Goal: Transaction & Acquisition: Purchase product/service

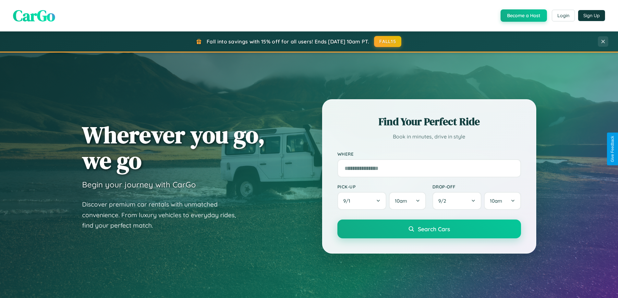
scroll to position [446, 0]
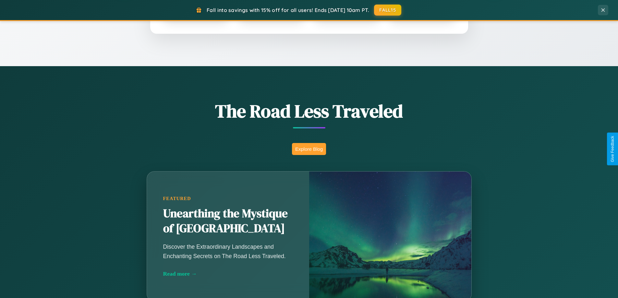
click at [309, 149] on button "Explore Blog" at bounding box center [309, 149] width 34 height 12
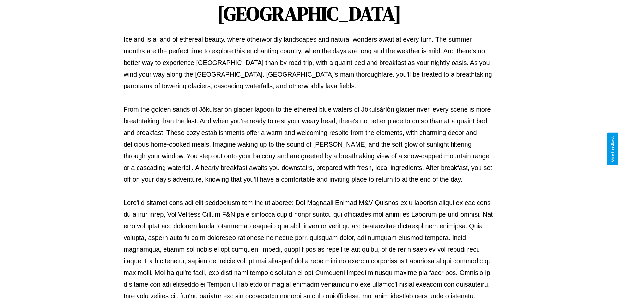
scroll to position [210, 0]
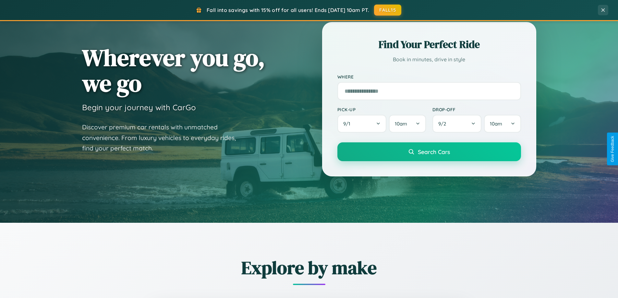
scroll to position [19, 0]
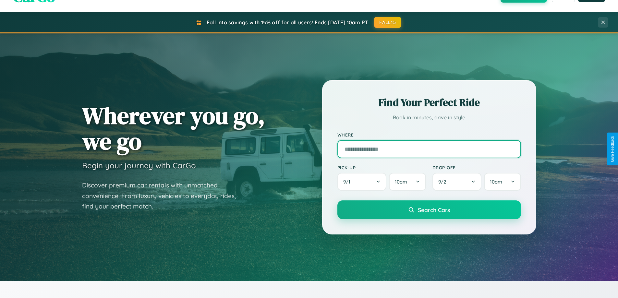
click at [429, 149] on input "text" at bounding box center [428, 149] width 183 height 18
type input "**********"
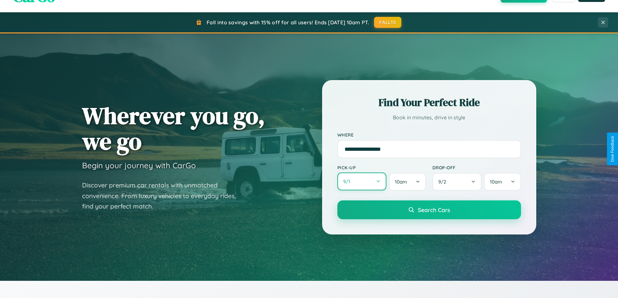
click at [361, 182] on button "9 / 1" at bounding box center [361, 181] width 49 height 18
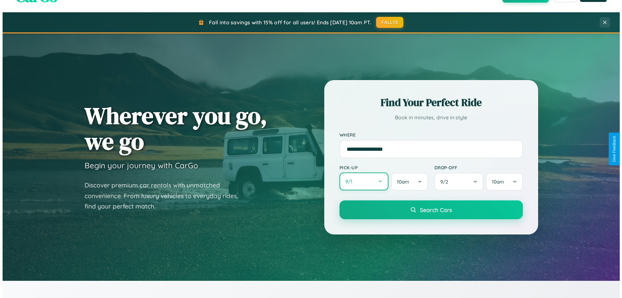
select select "*"
select select "****"
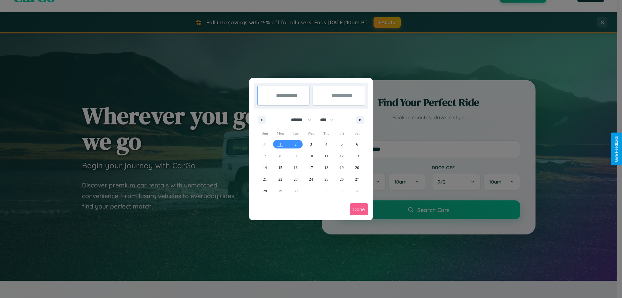
drag, startPoint x: 298, startPoint y: 120, endPoint x: 311, endPoint y: 130, distance: 16.6
click at [298, 120] on select "******* ******** ***** ***** *** **** **** ****** ********* ******* ******** **…" at bounding box center [300, 119] width 28 height 11
click at [311, 156] on span "10" at bounding box center [311, 156] width 4 height 12
type input "**********"
click at [326, 156] on span "11" at bounding box center [327, 156] width 4 height 12
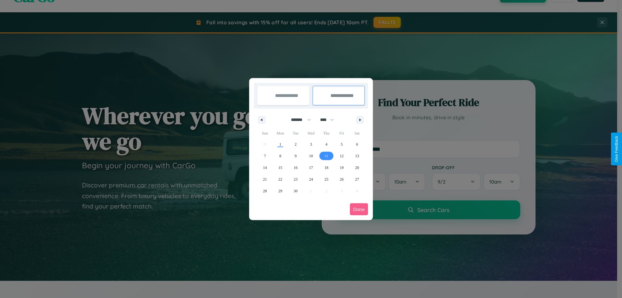
type input "**********"
click at [359, 209] on button "Done" at bounding box center [359, 209] width 18 height 12
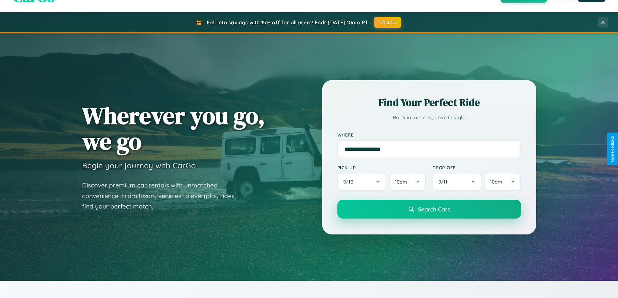
click at [429, 209] on span "Search Cars" at bounding box center [434, 209] width 32 height 7
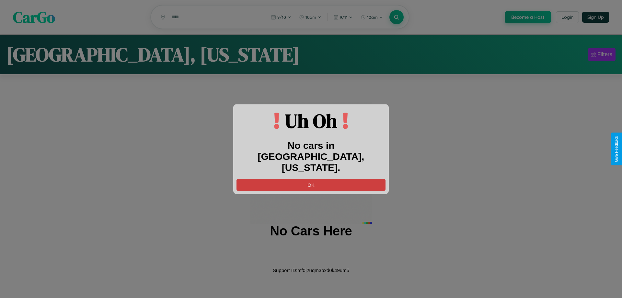
click at [311, 179] on button "OK" at bounding box center [311, 185] width 149 height 12
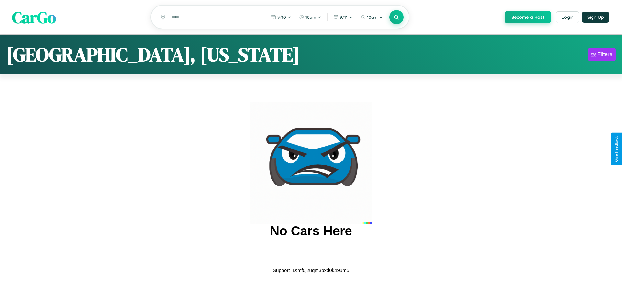
click at [34, 18] on span "CarGo" at bounding box center [34, 17] width 44 height 22
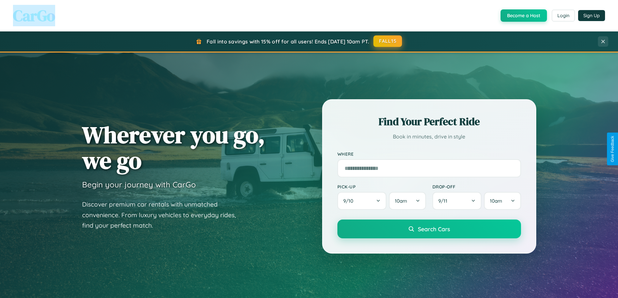
click at [388, 41] on button "FALL15" at bounding box center [387, 41] width 29 height 12
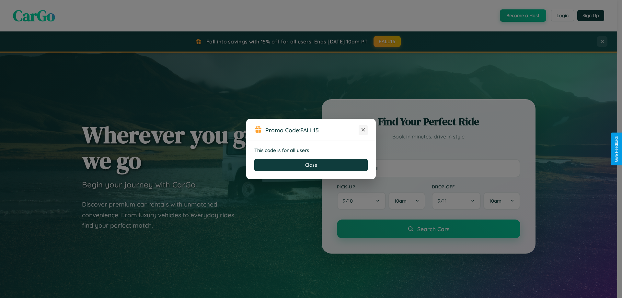
click at [363, 130] on icon at bounding box center [363, 129] width 6 height 6
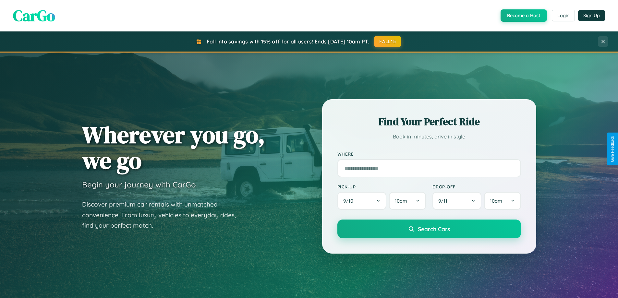
scroll to position [760, 0]
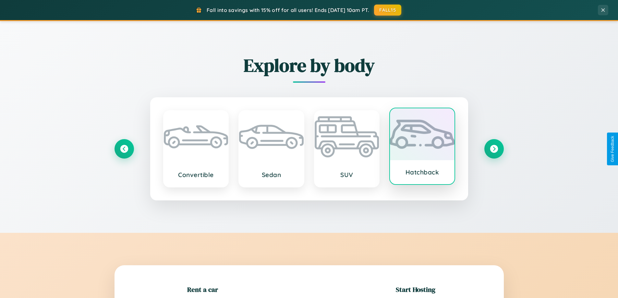
click at [422, 147] on div at bounding box center [422, 134] width 65 height 52
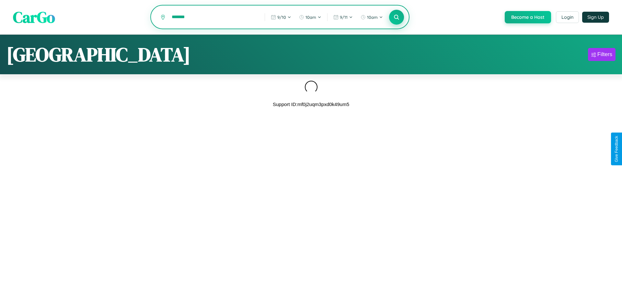
type input "*******"
click at [396, 18] on icon at bounding box center [397, 17] width 6 height 6
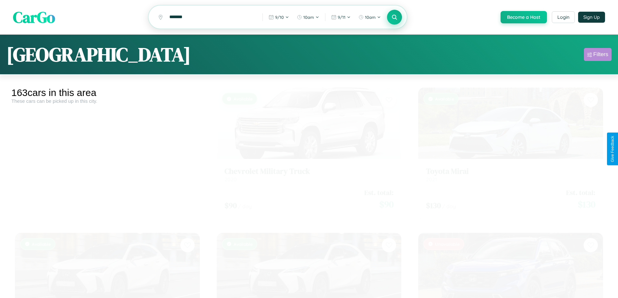
click at [597, 55] on div "Filters" at bounding box center [600, 54] width 15 height 6
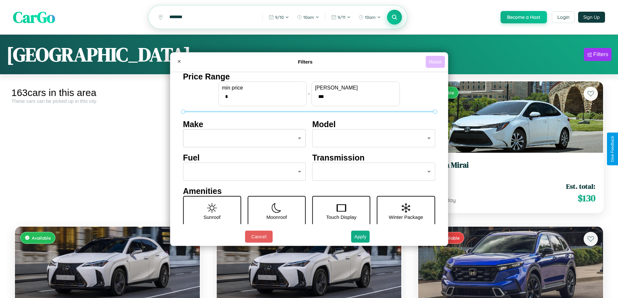
click at [436, 62] on button "Reset" at bounding box center [434, 62] width 19 height 12
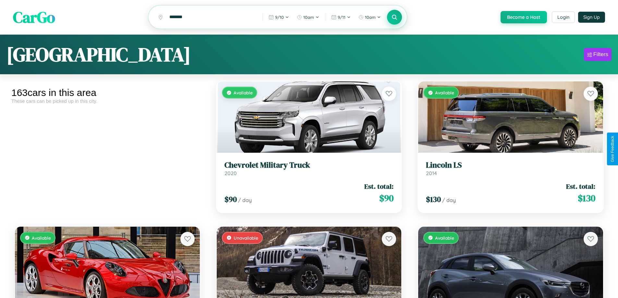
scroll to position [3333, 0]
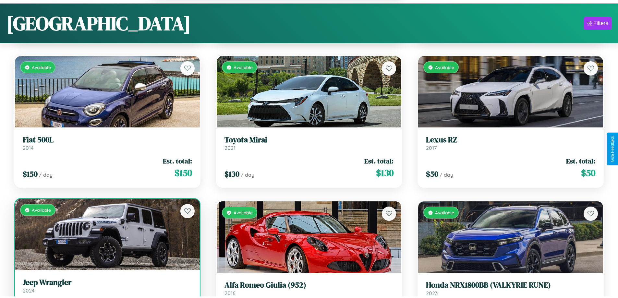
click at [106, 289] on link "Jeep Wrangler 2024" at bounding box center [107, 286] width 169 height 16
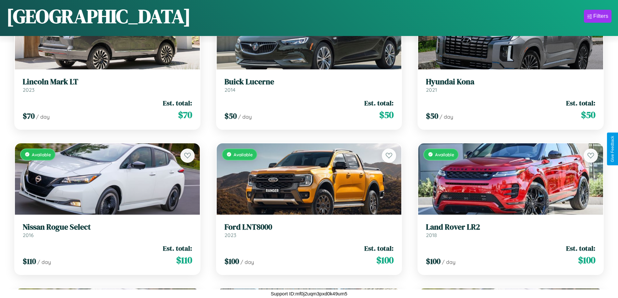
scroll to position [2414, 0]
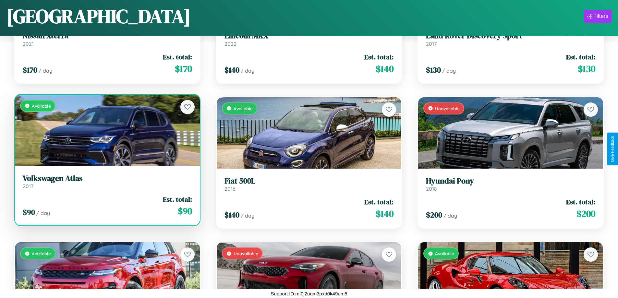
click at [106, 181] on h3 "Volkswagen Atlas" at bounding box center [107, 178] width 169 height 9
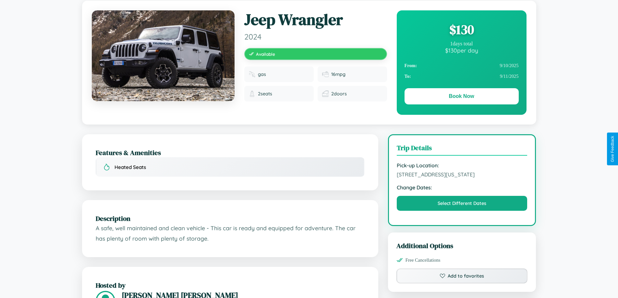
scroll to position [70, 0]
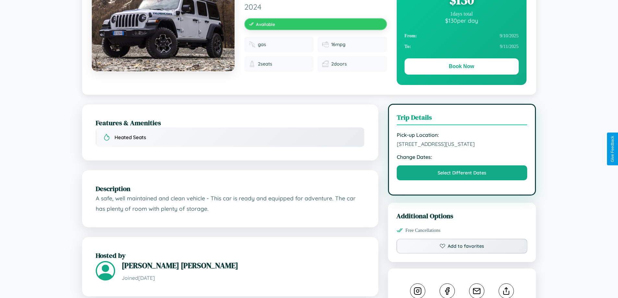
click at [462, 147] on span "2579 Second Street Seattle Washington 21763 United States" at bounding box center [461, 144] width 131 height 6
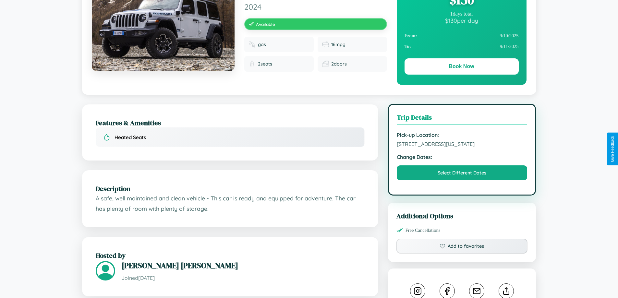
click at [462, 147] on span "2579 Second Street Seattle Washington 21763 United States" at bounding box center [461, 144] width 131 height 6
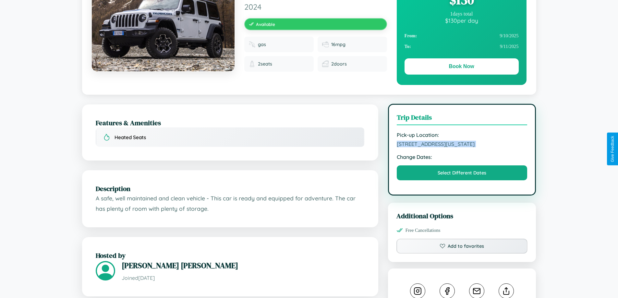
click at [462, 147] on span "2579 Second Street Seattle Washington 21763 United States" at bounding box center [461, 144] width 131 height 6
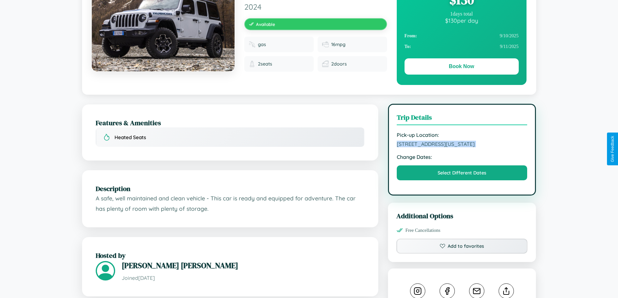
click at [462, 147] on span "2579 Second Street Seattle Washington 21763 United States" at bounding box center [461, 144] width 131 height 6
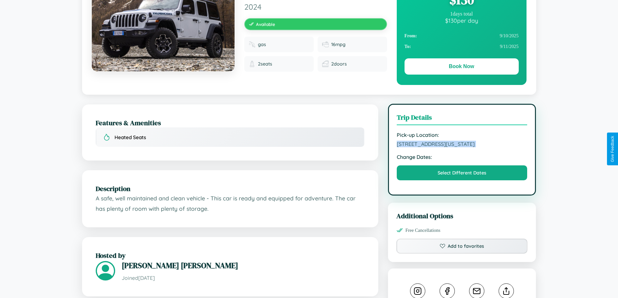
click at [462, 147] on span "2579 Second Street Seattle Washington 21763 United States" at bounding box center [461, 144] width 131 height 6
